Goal: Information Seeking & Learning: Learn about a topic

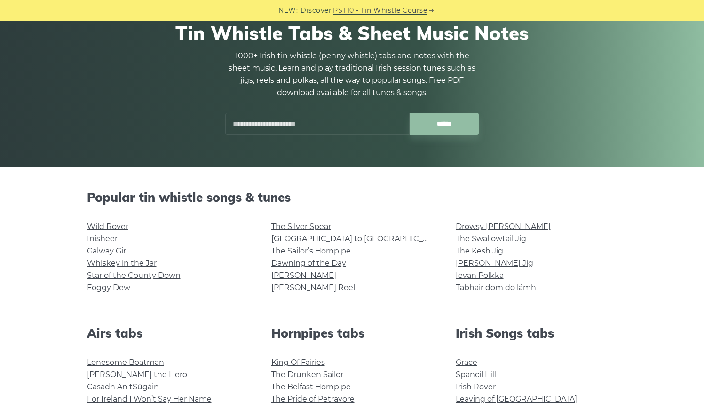
scroll to position [87, 0]
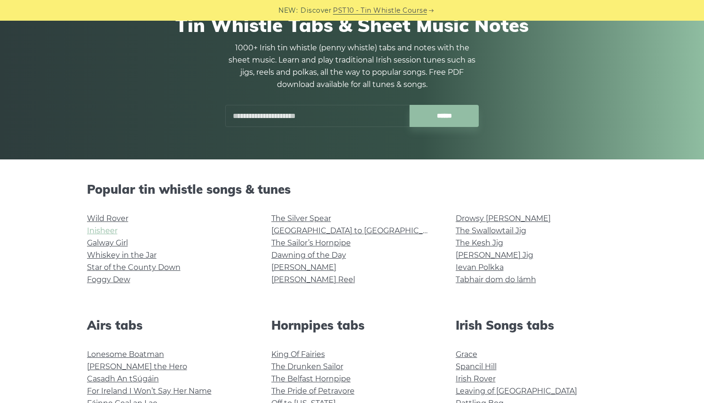
click at [100, 231] on link "Inisheer" at bounding box center [102, 230] width 31 height 9
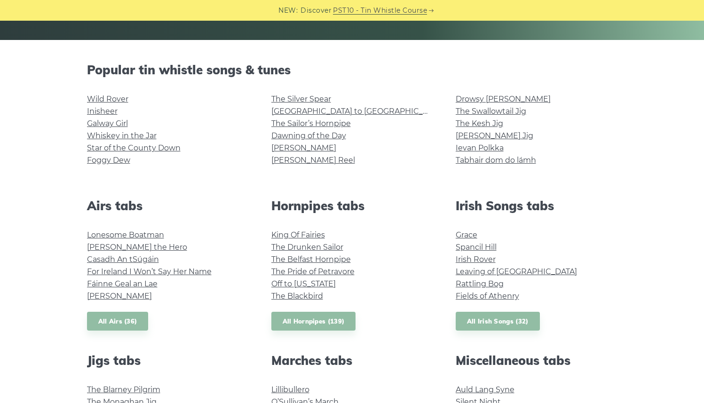
scroll to position [208, 0]
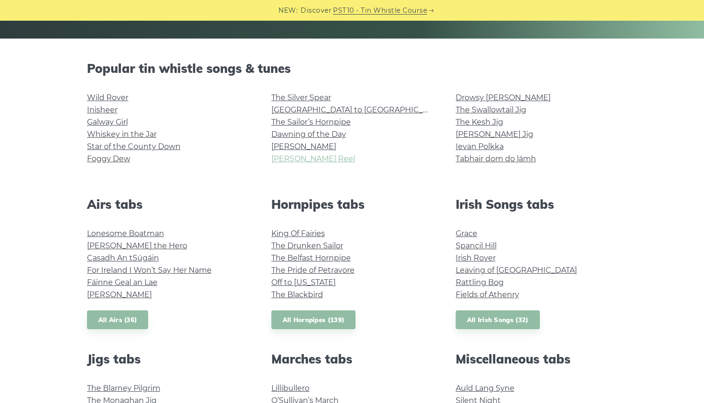
click at [287, 163] on link "[PERSON_NAME] Reel" at bounding box center [313, 158] width 84 height 9
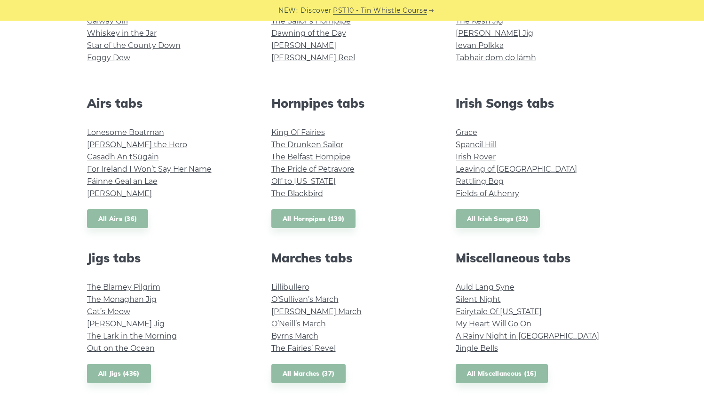
scroll to position [309, 0]
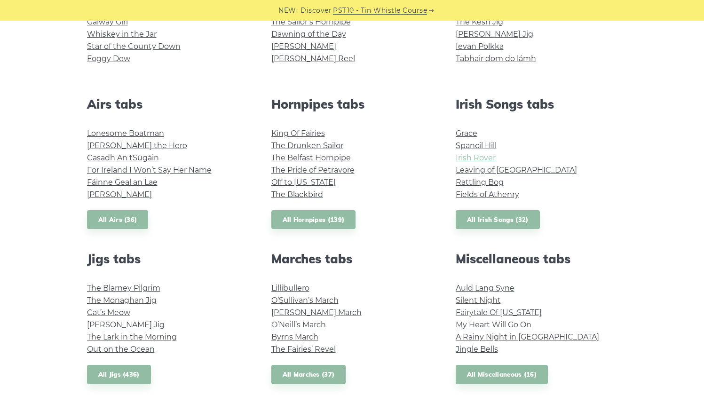
click at [476, 154] on link "Irish Rover" at bounding box center [476, 157] width 40 height 9
click at [471, 190] on link "Fields of Athenry" at bounding box center [488, 194] width 64 height 9
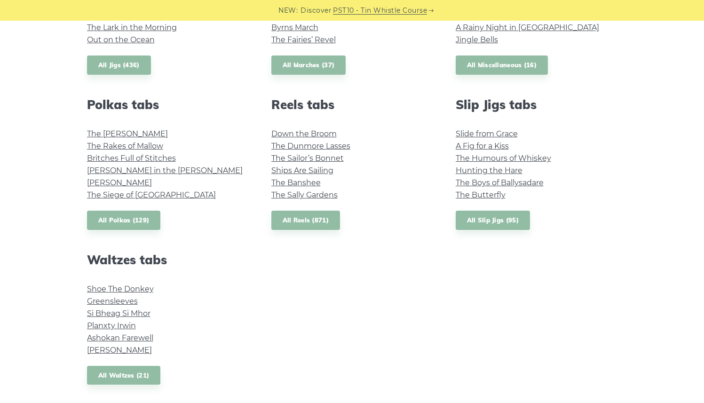
scroll to position [626, 0]
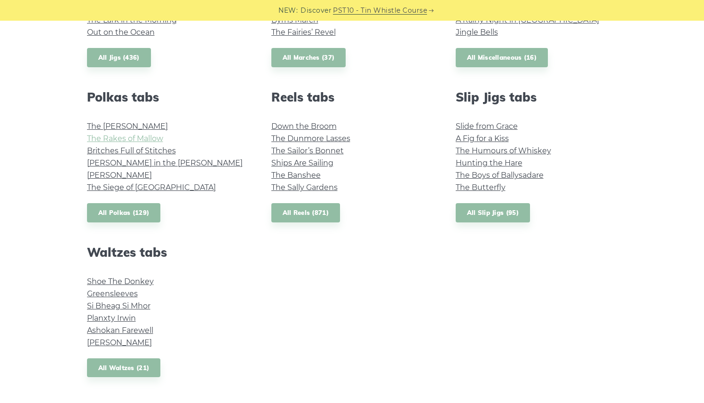
click at [93, 140] on link "The Rakes of Mallow" at bounding box center [125, 138] width 76 height 9
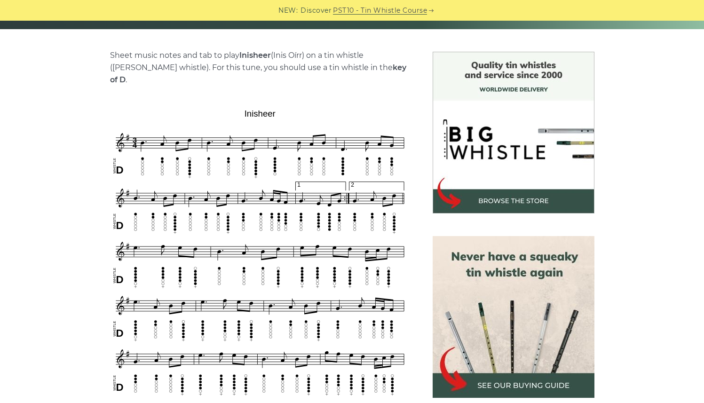
scroll to position [218, 0]
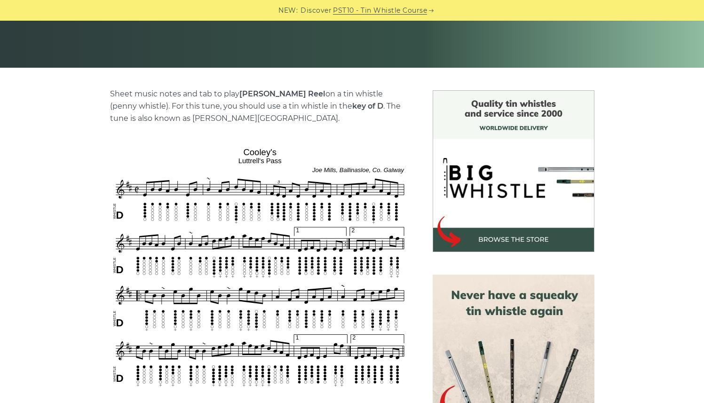
scroll to position [184, 0]
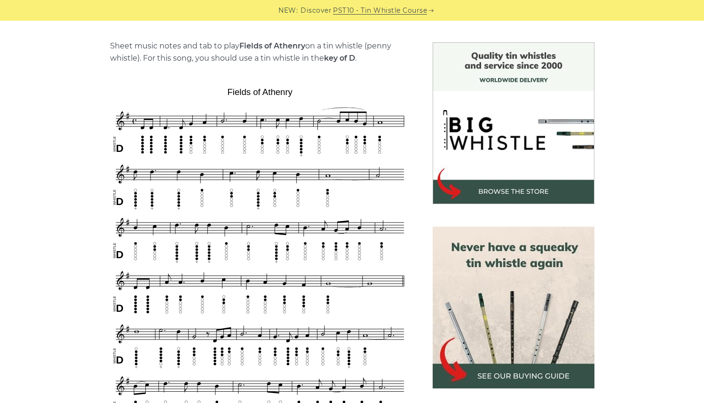
scroll to position [231, 0]
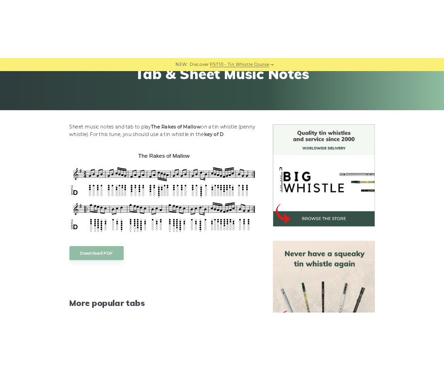
scroll to position [165, 0]
